Goal: Information Seeking & Learning: Learn about a topic

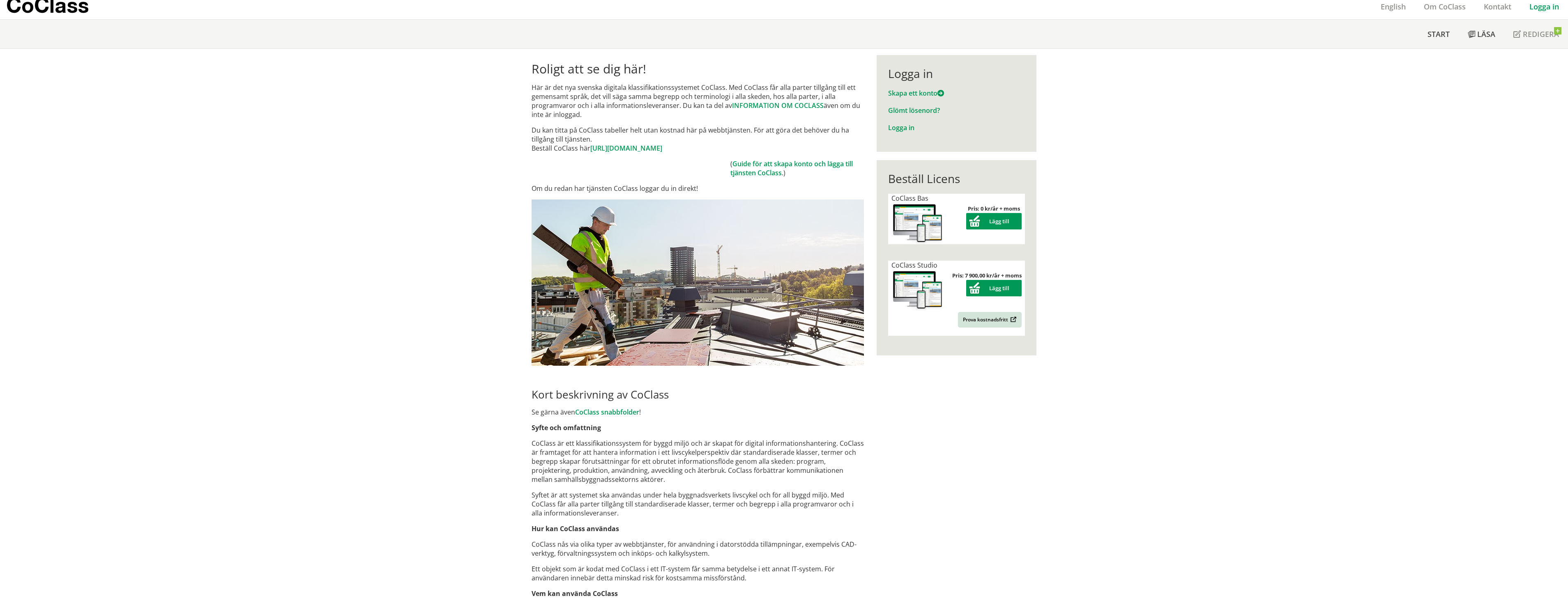
scroll to position [120, 0]
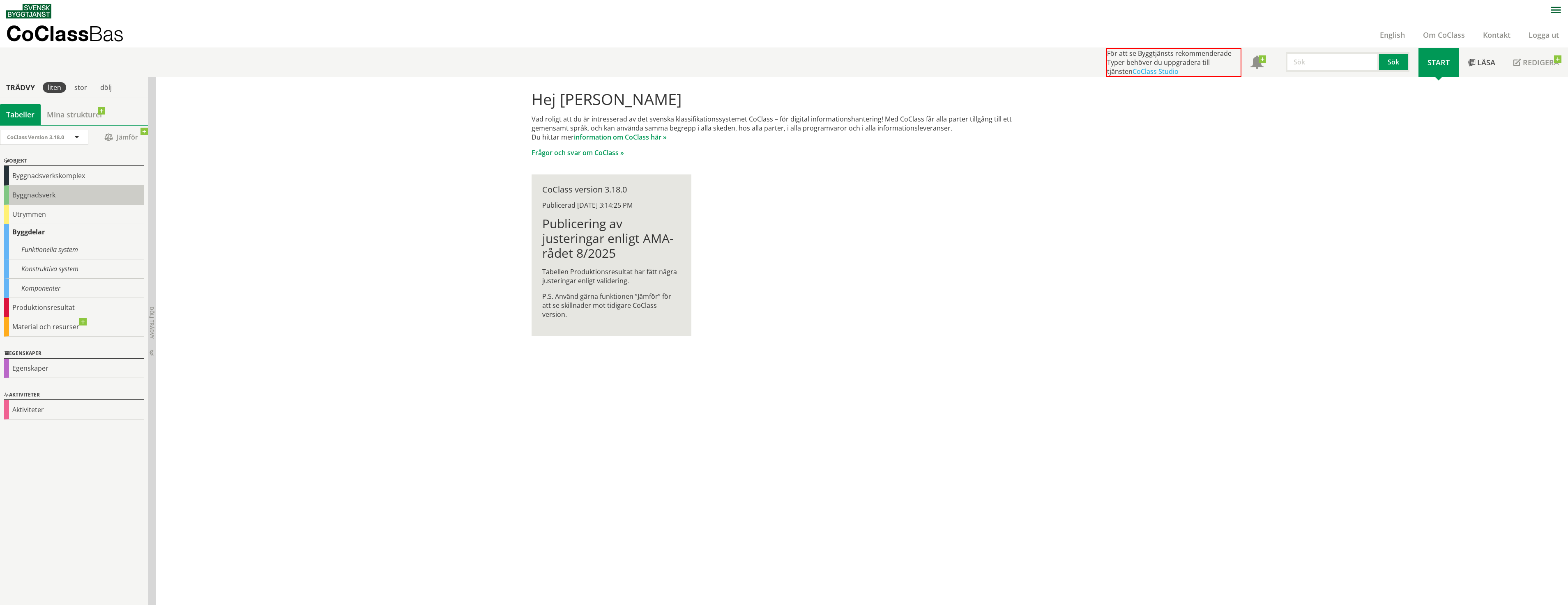
click at [41, 189] on div "Byggnadsverk" at bounding box center [74, 195] width 140 height 20
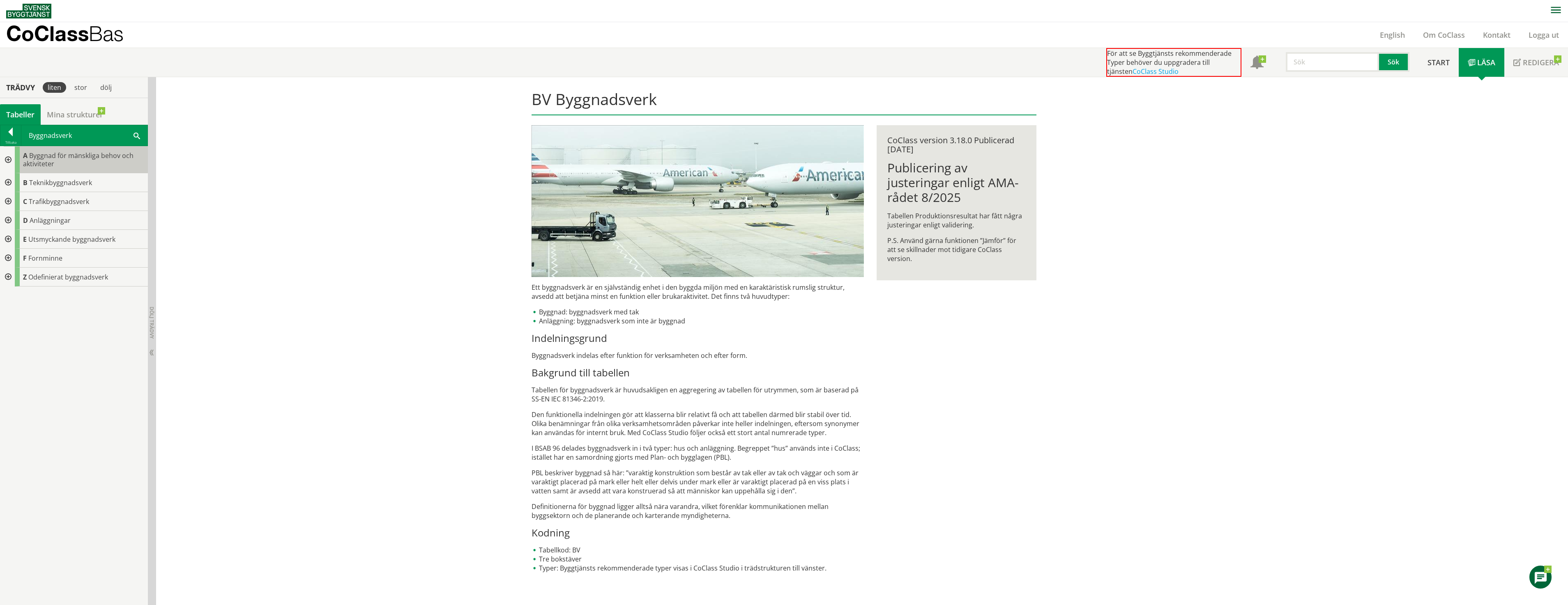
click at [67, 167] on div "A Byggnad för mänskliga behov och aktiviteter" at bounding box center [82, 159] width 133 height 27
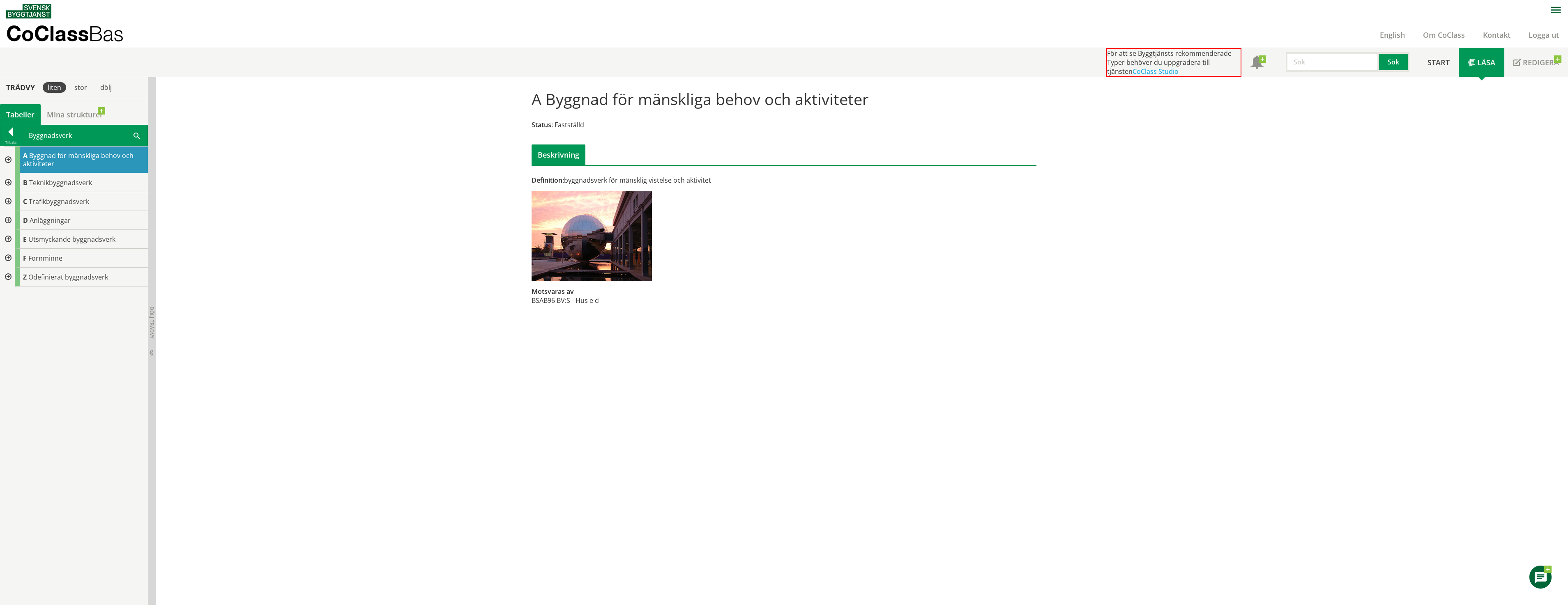
click at [9, 159] on div at bounding box center [7, 159] width 15 height 27
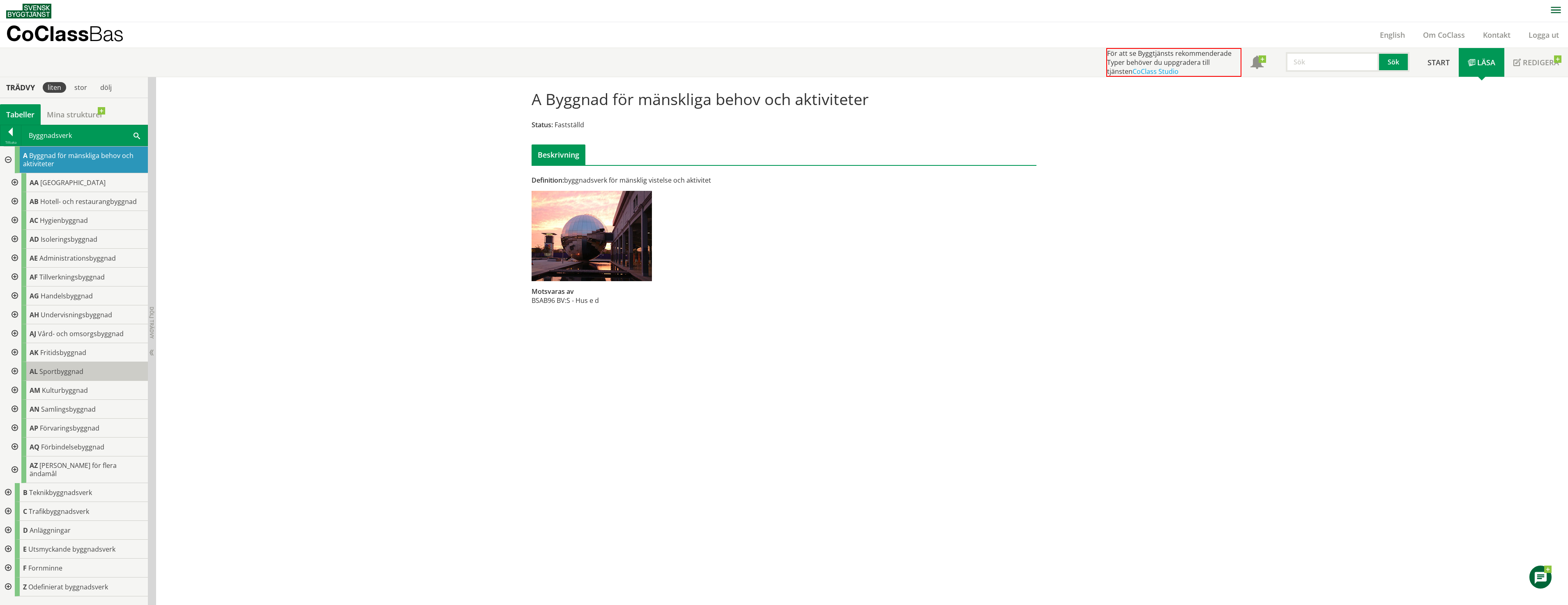
click at [80, 376] on span "Sportbyggnad" at bounding box center [61, 372] width 44 height 9
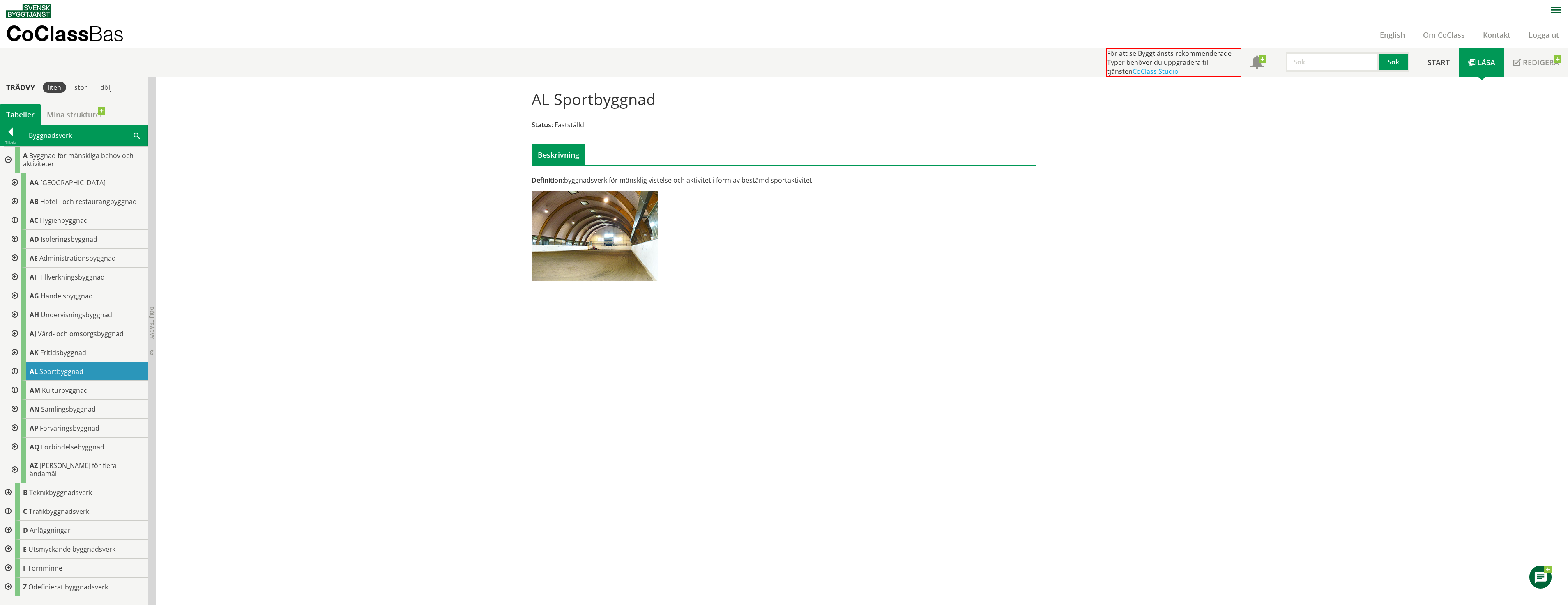
click at [12, 370] on div at bounding box center [14, 371] width 15 height 19
click at [73, 413] on span "Simhall" at bounding box center [61, 410] width 23 height 9
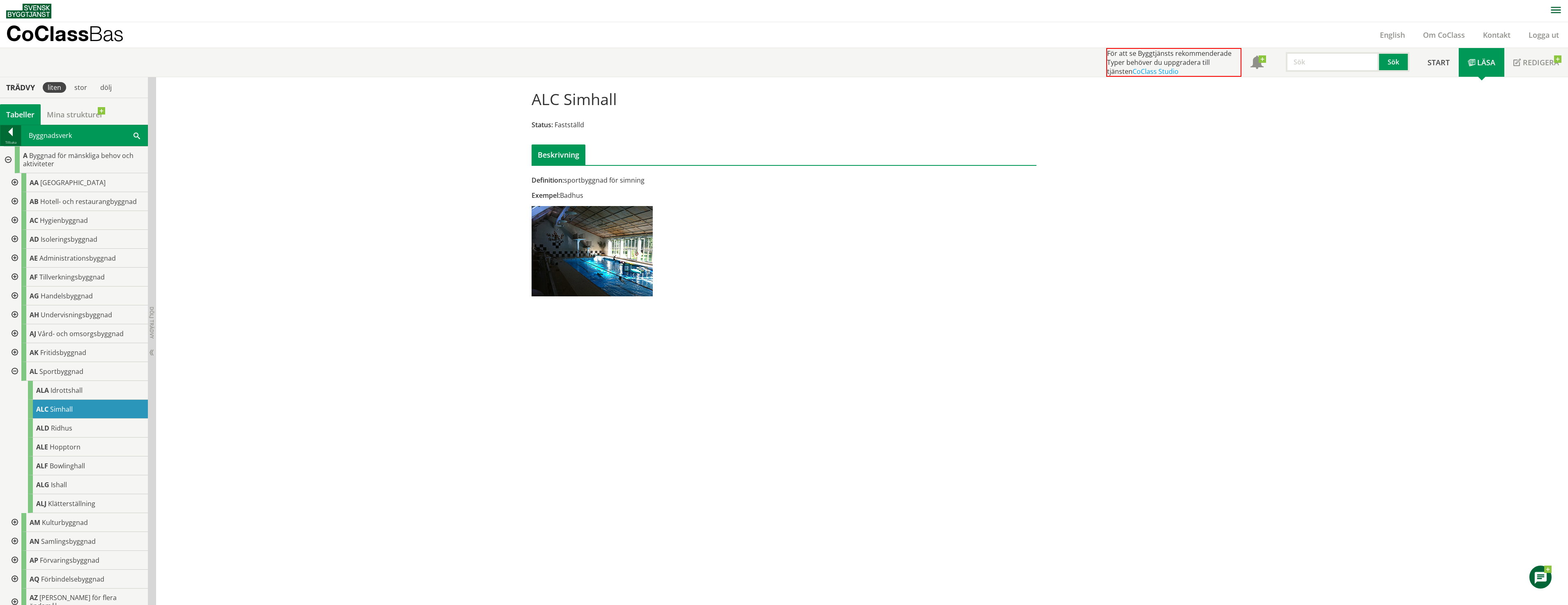
click at [12, 137] on div at bounding box center [10, 133] width 20 height 12
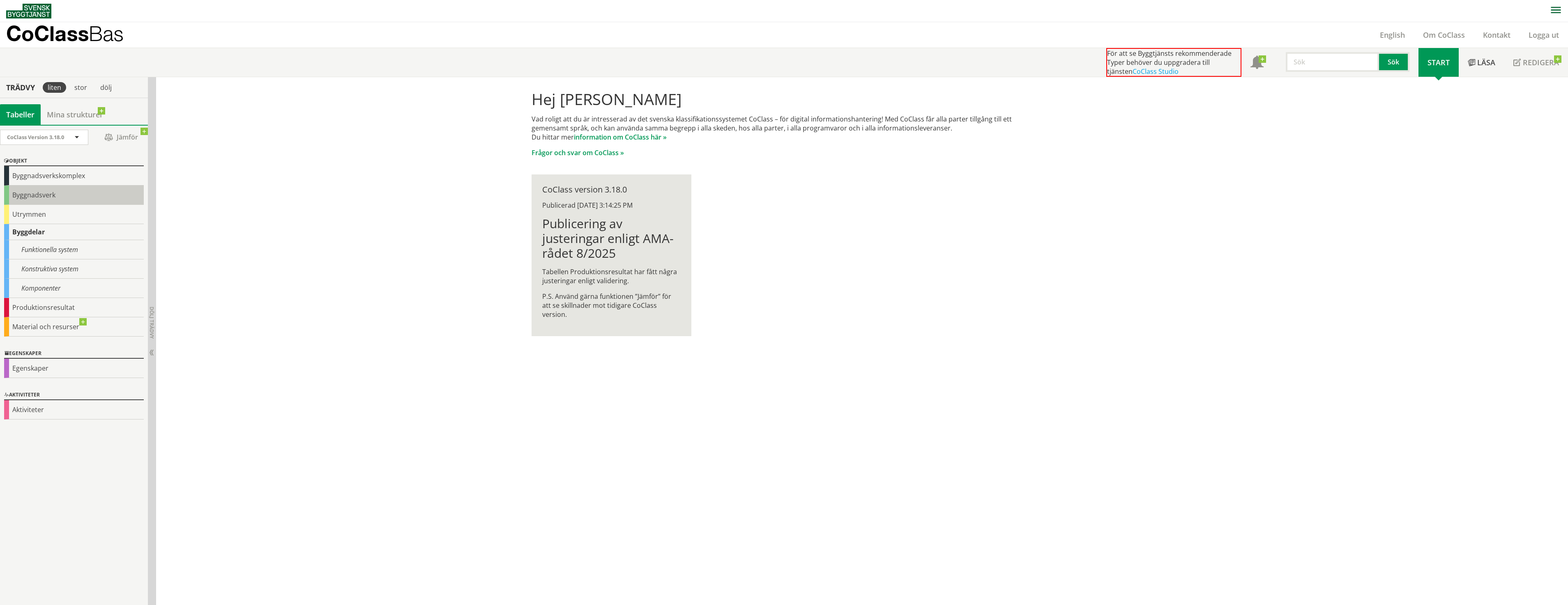
click at [38, 193] on div "Byggnadsverk" at bounding box center [74, 195] width 140 height 20
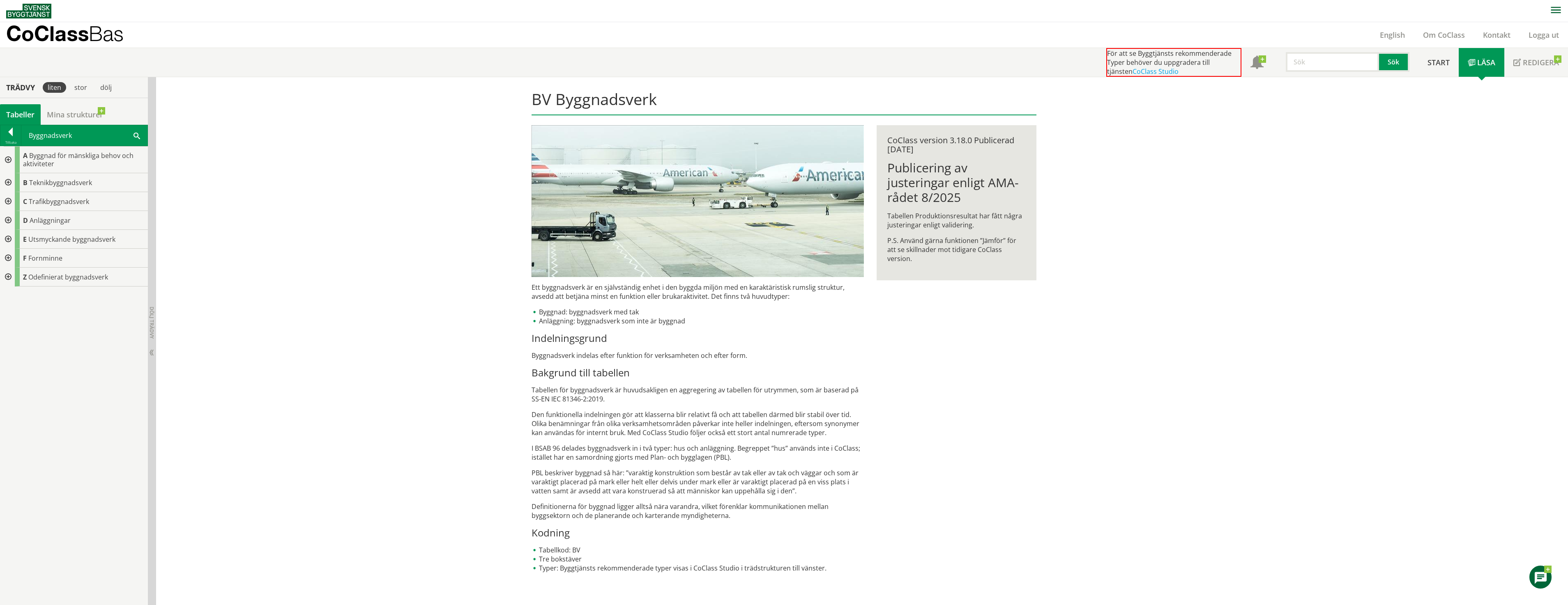
scroll to position [1, 0]
click at [133, 134] on div "Byggnadsverk Sök" at bounding box center [84, 135] width 126 height 20
click at [137, 135] on span at bounding box center [137, 135] width 7 height 8
type input "JJ50"
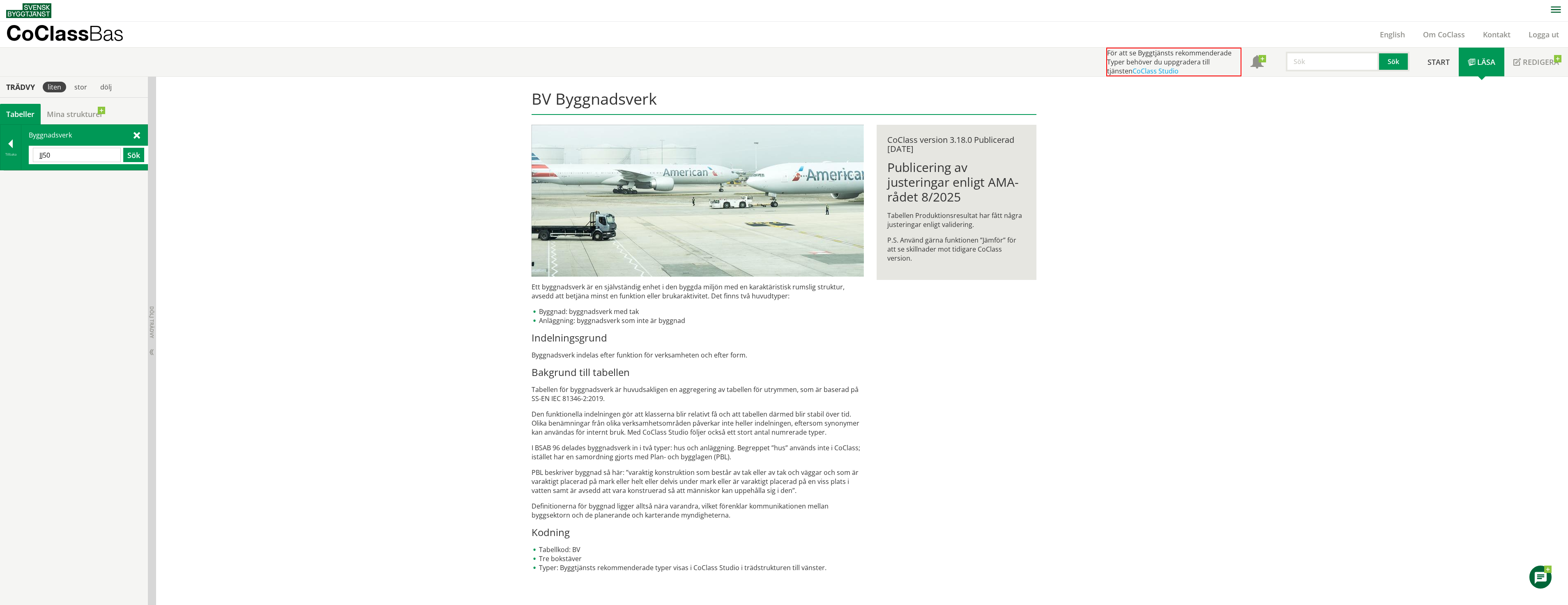
click at [142, 137] on div "Byggnadsverk JJ50 Sök" at bounding box center [84, 147] width 126 height 45
click at [139, 135] on span at bounding box center [137, 135] width 7 height 8
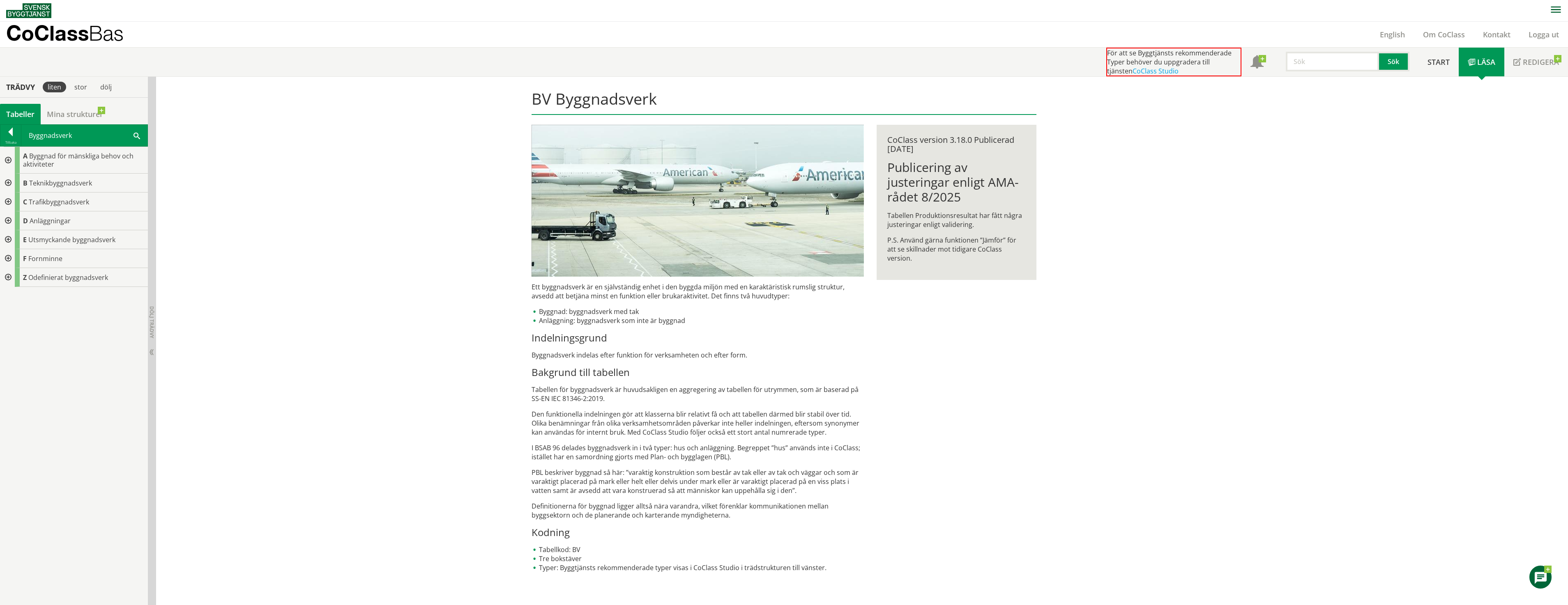
click at [7, 181] on div at bounding box center [7, 183] width 15 height 19
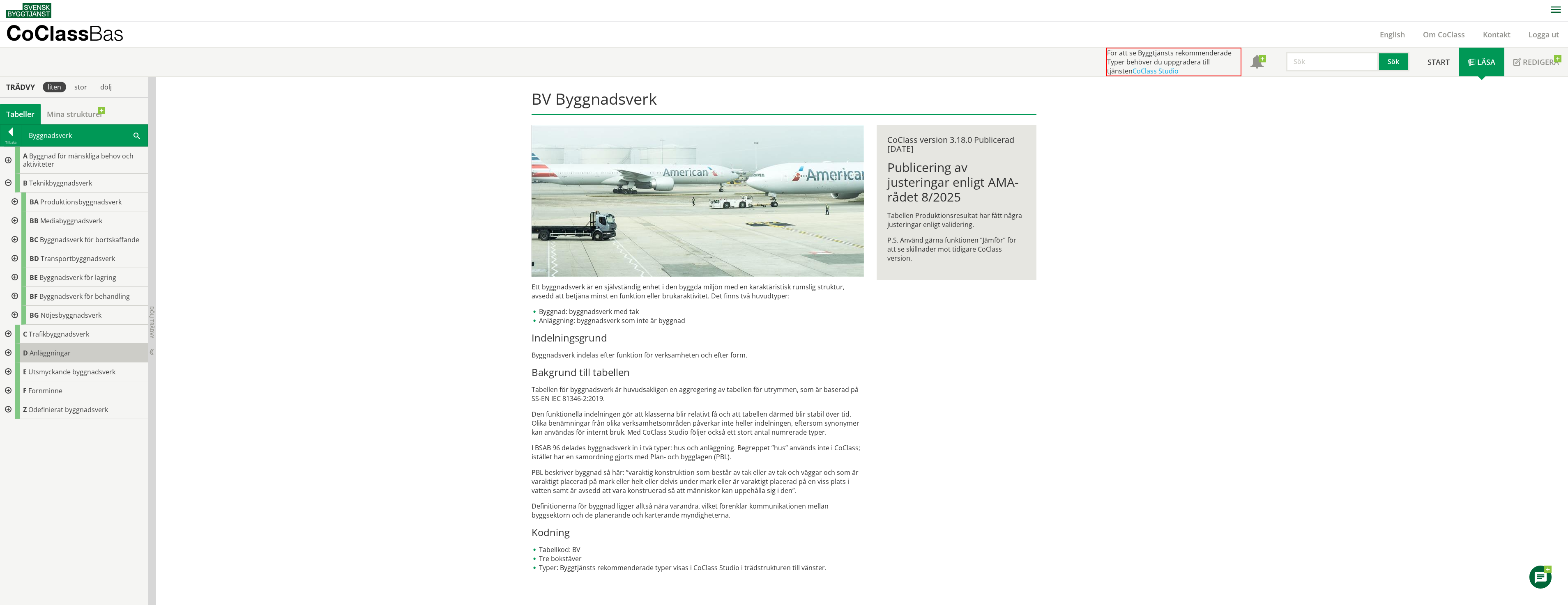
click at [60, 356] on span "Anläggningar" at bounding box center [50, 353] width 41 height 9
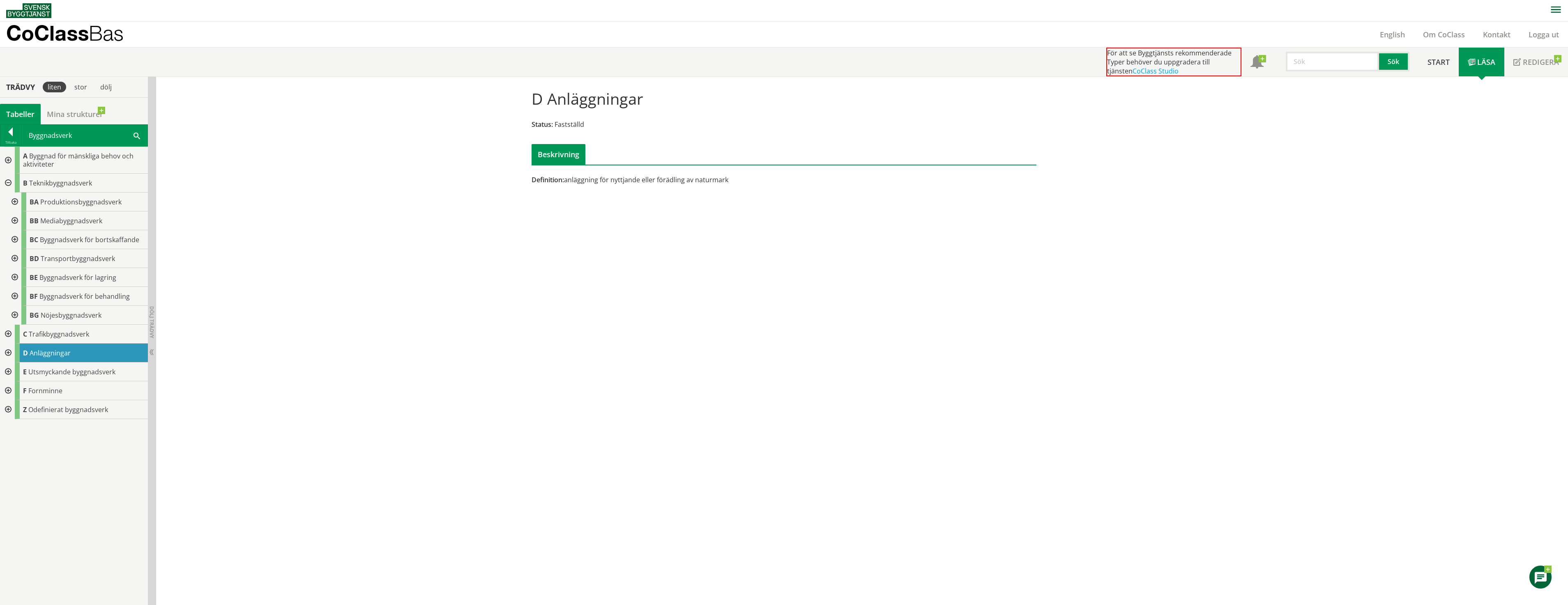
click at [8, 352] on div at bounding box center [7, 353] width 15 height 19
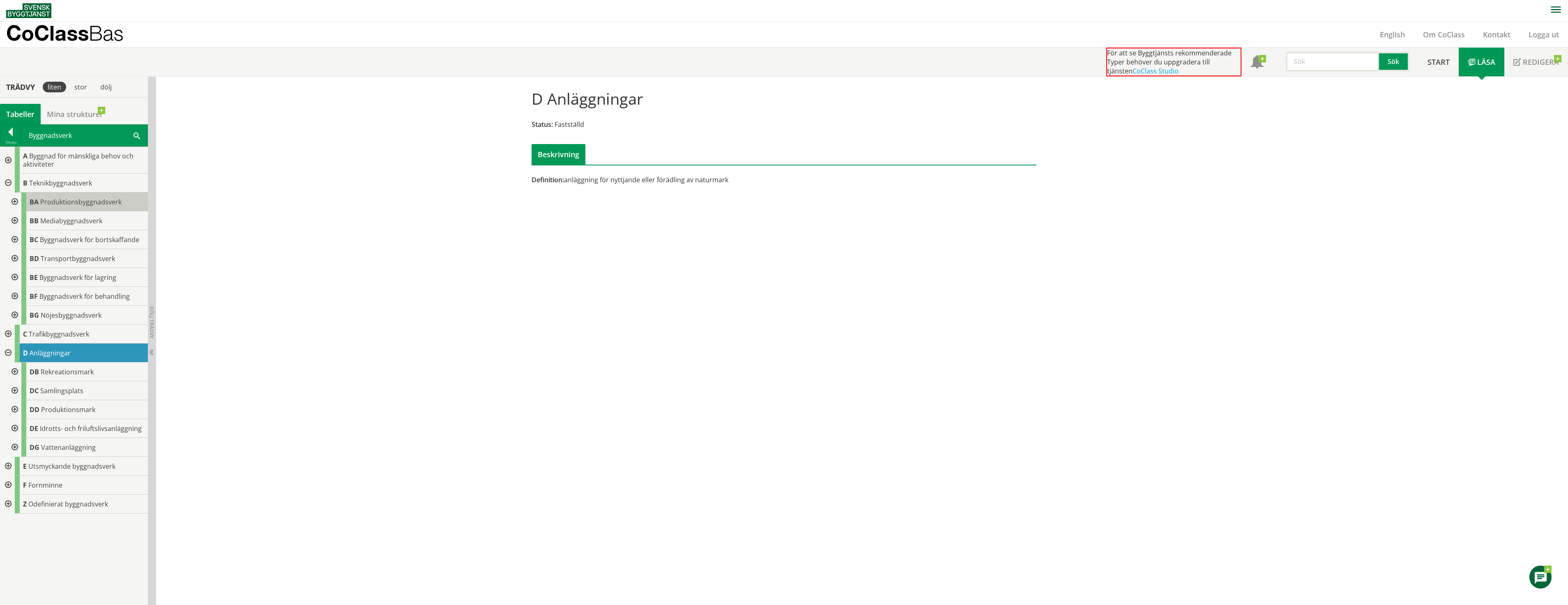
click at [81, 199] on span "Produktionsbyggnadsverk" at bounding box center [81, 202] width 81 height 9
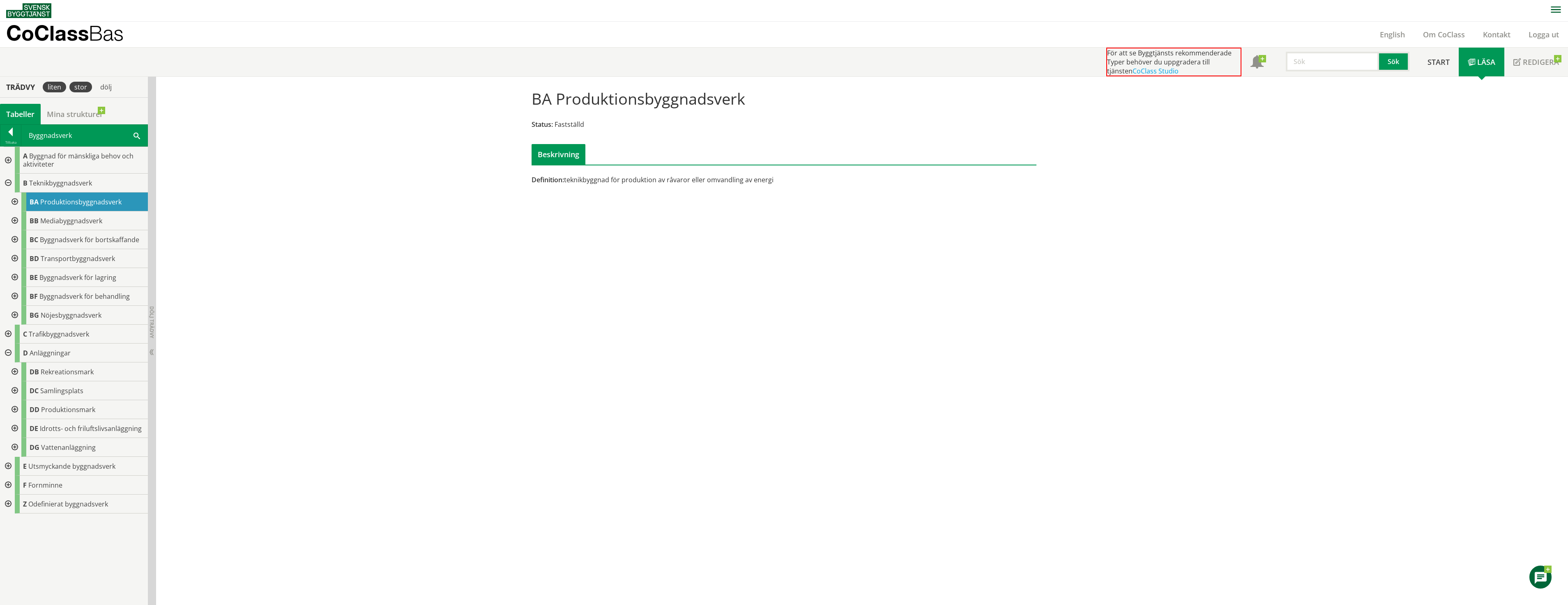
click at [77, 88] on div "stor" at bounding box center [80, 87] width 23 height 10
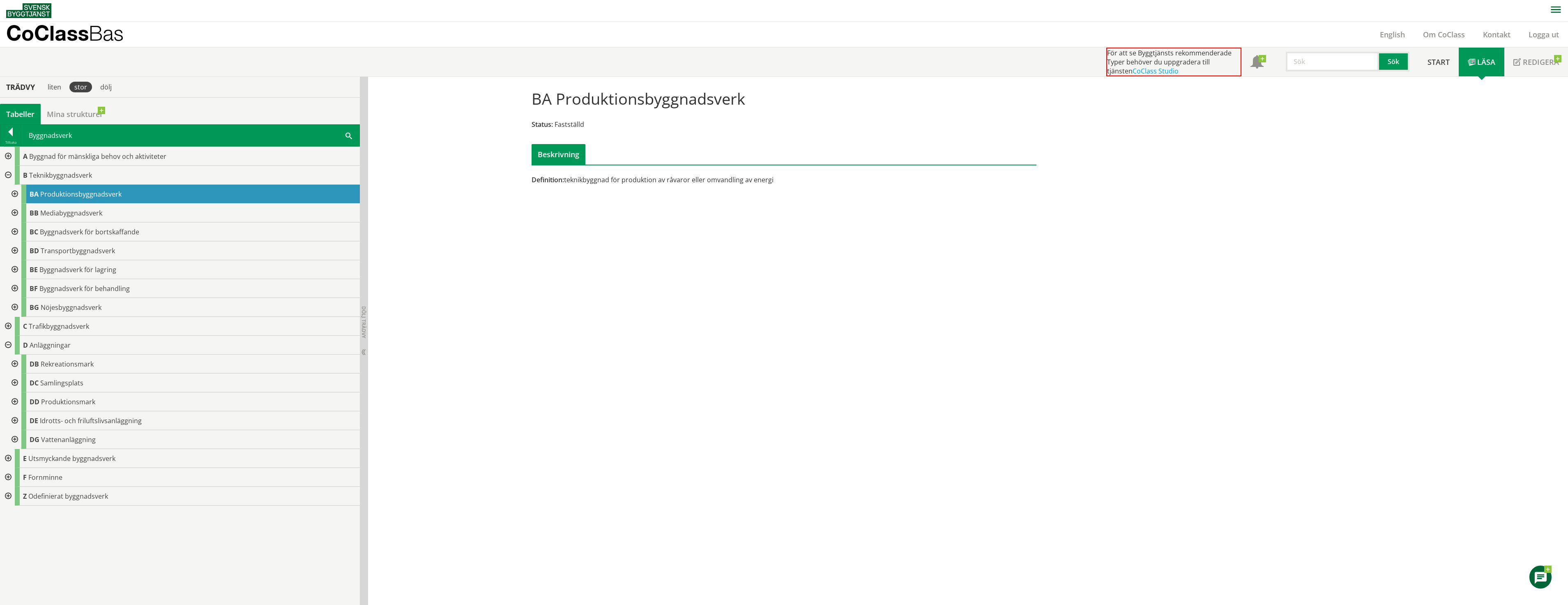
click at [17, 194] on div at bounding box center [14, 194] width 15 height 19
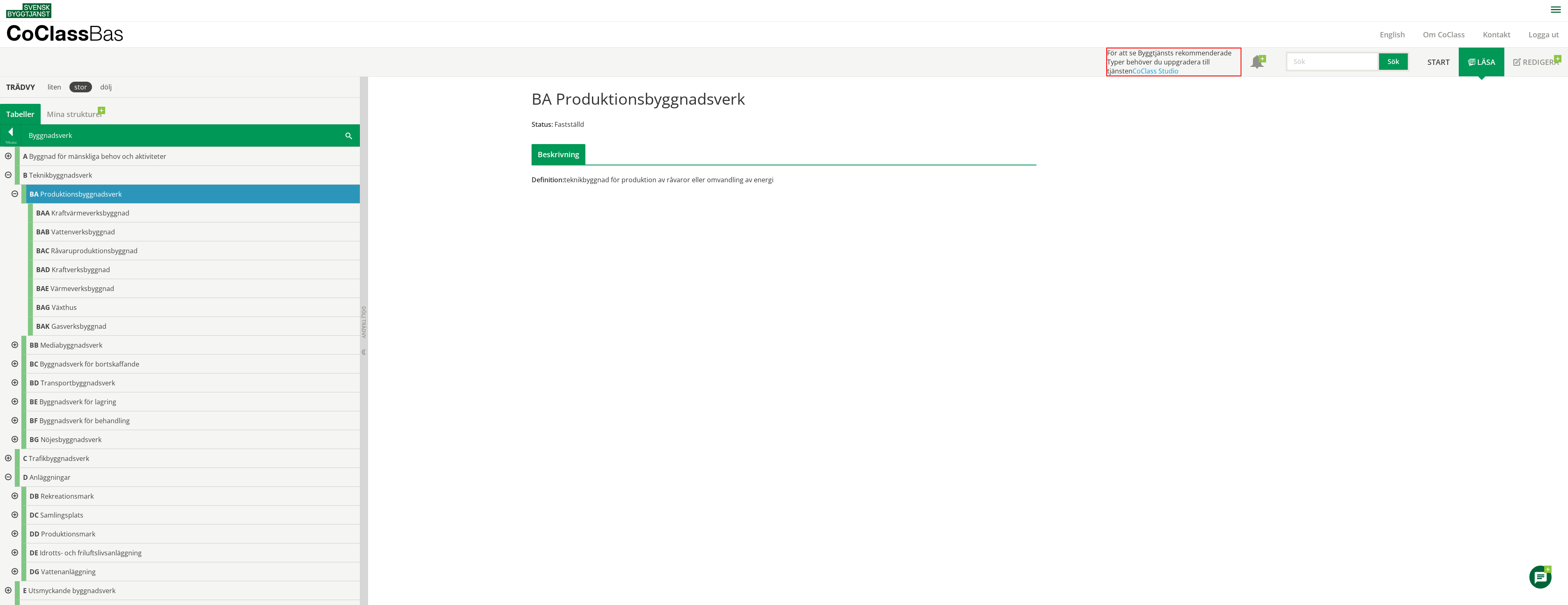
click at [32, 15] on img at bounding box center [28, 10] width 45 height 15
